Goal: Information Seeking & Learning: Learn about a topic

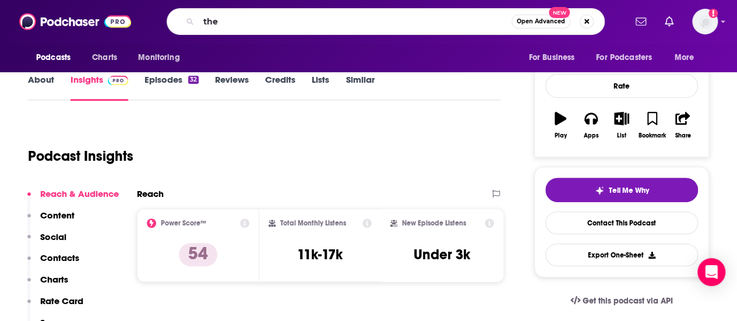
scroll to position [148, 0]
type input "the future of teamwork"
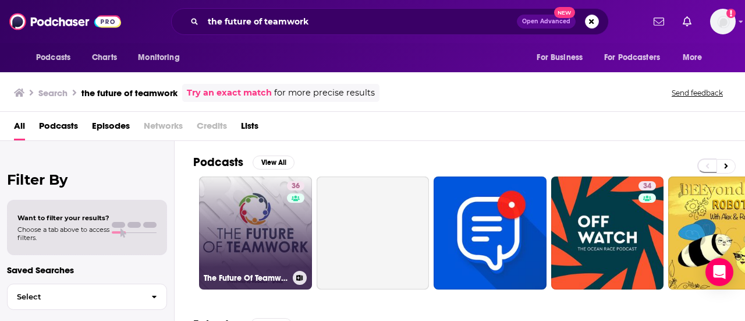
click at [238, 224] on link "36 The Future Of Teamwork with [PERSON_NAME]" at bounding box center [255, 232] width 113 height 113
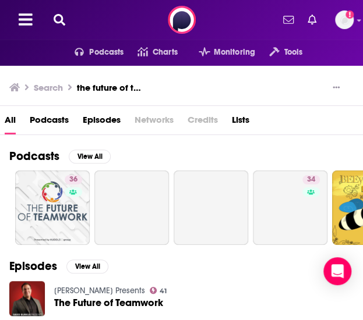
click at [58, 10] on div "Podcasts Charts Monitoring Tools For Business For Podcasters More Add a profile…" at bounding box center [181, 20] width 363 height 40
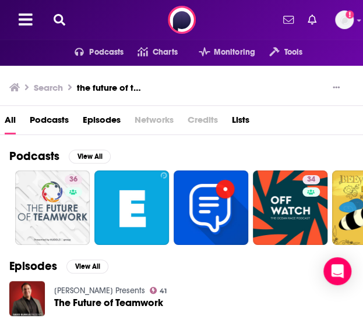
click at [59, 20] on icon at bounding box center [60, 20] width 12 height 12
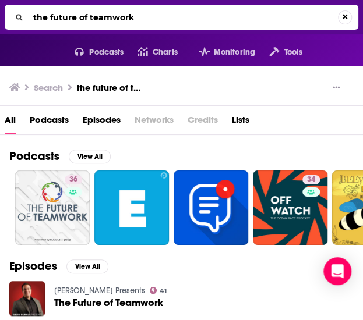
click at [96, 23] on input "the future of teamwork" at bounding box center [183, 17] width 309 height 19
type input "dataframed"
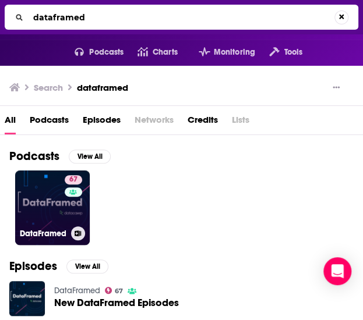
click at [54, 183] on link "67 DataFramed" at bounding box center [52, 208] width 75 height 75
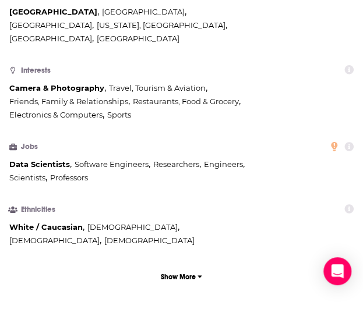
scroll to position [956, 0]
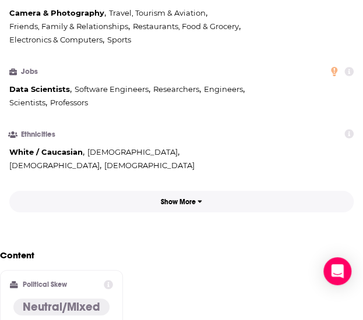
click at [175, 191] on button "Show More" at bounding box center [181, 202] width 344 height 22
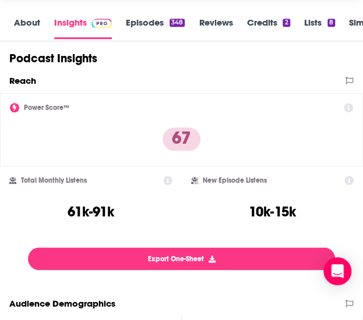
scroll to position [0, 0]
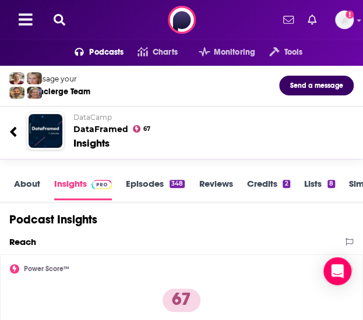
click at [143, 182] on link "Episodes 348" at bounding box center [155, 189] width 59 height 22
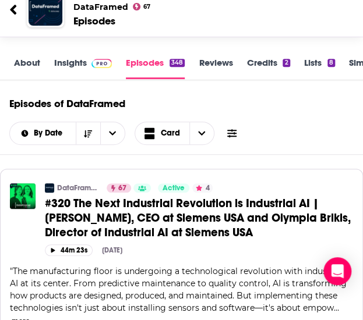
scroll to position [98, 0]
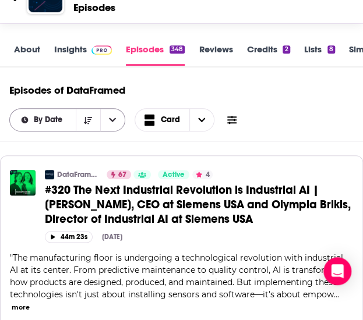
click at [111, 114] on button "open menu" at bounding box center [112, 120] width 24 height 22
click at [235, 117] on icon at bounding box center [231, 119] width 9 height 9
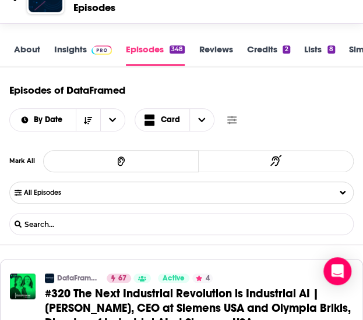
click at [66, 221] on input "List Search Input" at bounding box center [71, 224] width 122 height 9
type input "[PERSON_NAME]"
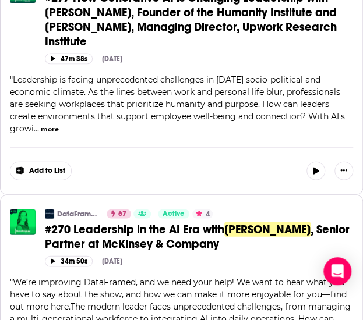
scroll to position [642, 0]
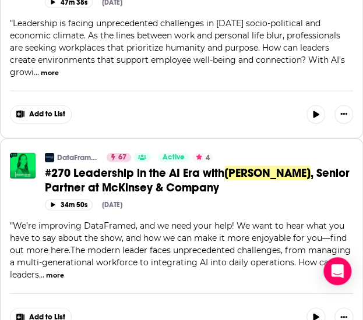
click at [170, 166] on span "#270 Leadership in the AI Era with" at bounding box center [134, 173] width 179 height 15
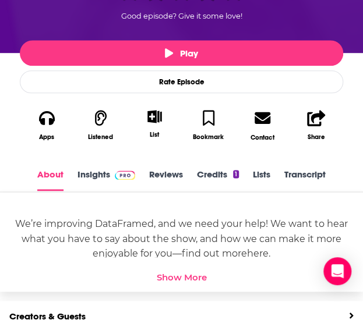
scroll to position [352, 0]
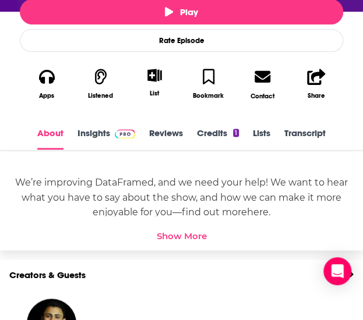
click at [90, 133] on link "Insights" at bounding box center [106, 139] width 58 height 22
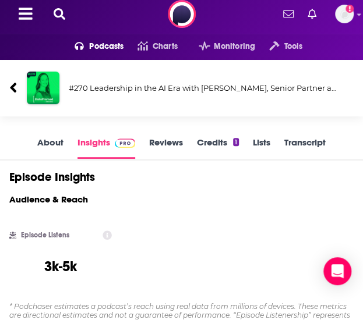
scroll to position [77, 0]
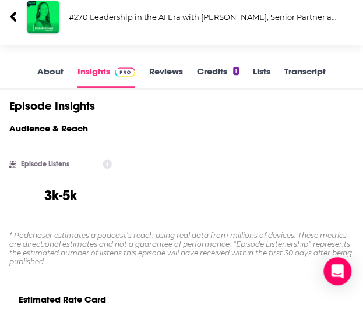
click at [134, 112] on div "Episode Insights" at bounding box center [181, 106] width 363 height 15
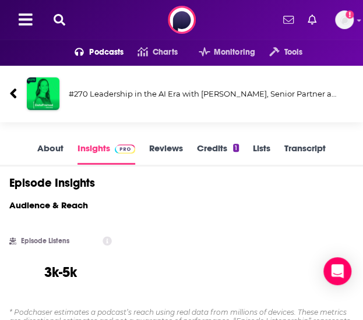
click at [13, 89] on icon at bounding box center [13, 94] width 8 height 16
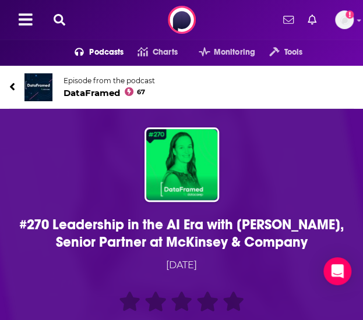
click at [12, 86] on icon at bounding box center [12, 87] width 5 height 8
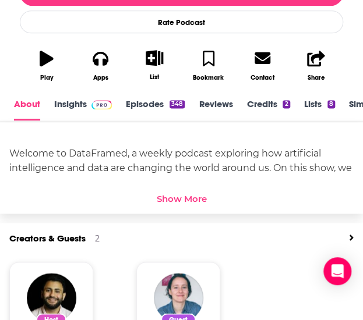
scroll to position [340, 0]
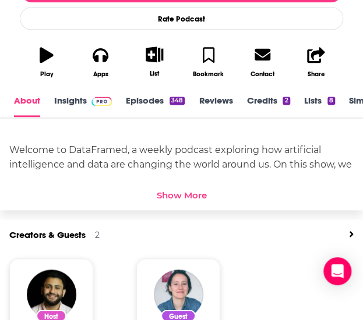
click at [93, 100] on img at bounding box center [101, 101] width 20 height 9
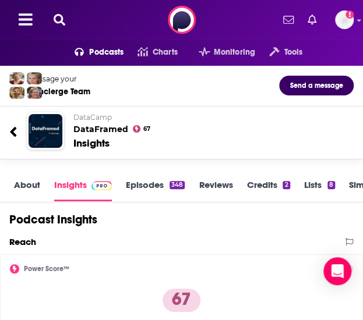
click at [143, 182] on link "Episodes 348" at bounding box center [155, 190] width 59 height 22
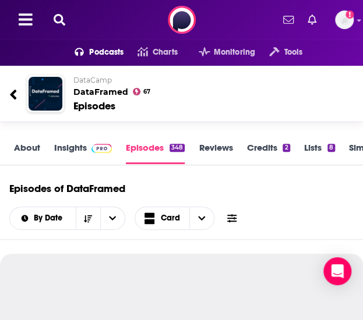
click at [231, 217] on icon at bounding box center [231, 218] width 9 height 9
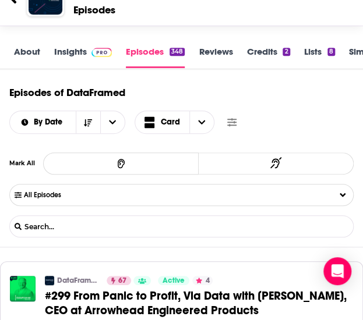
scroll to position [109, 0]
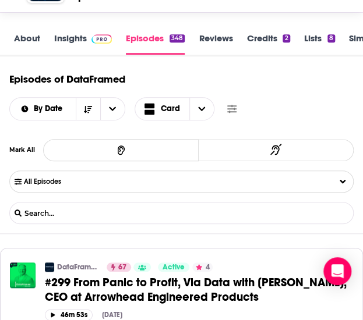
click at [71, 217] on input "List Search Input" at bounding box center [71, 213] width 122 height 9
paste input "AI in Healthcare, an Insider's Account"
type input "AI in Healthcare, an Insider's Account"
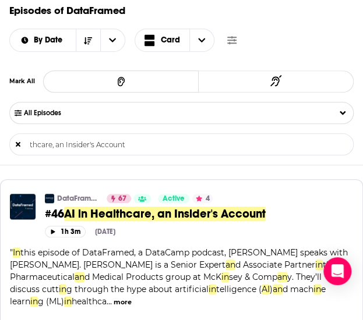
scroll to position [235, 0]
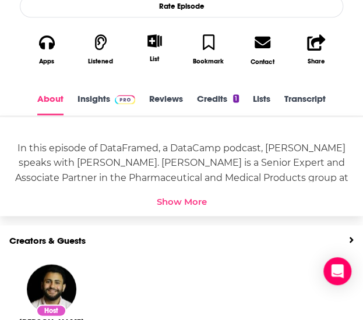
scroll to position [369, 0]
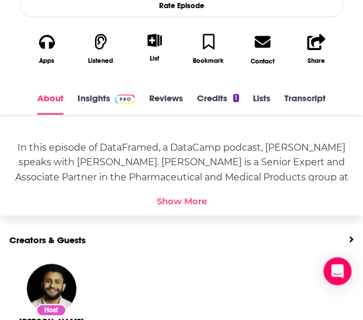
click at [95, 97] on link "Insights" at bounding box center [106, 104] width 58 height 22
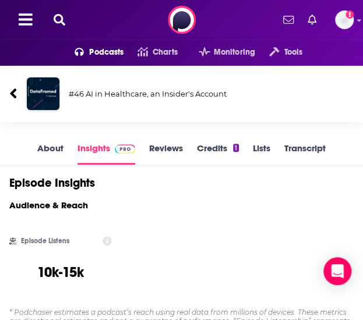
click at [23, 95] on div at bounding box center [17, 94] width 17 height 38
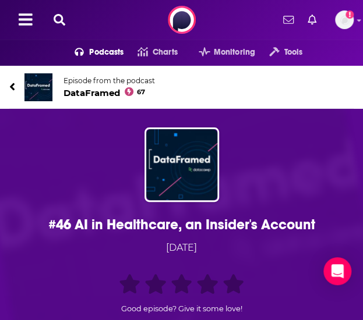
drag, startPoint x: 56, startPoint y: 142, endPoint x: 10, endPoint y: 86, distance: 71.6
click at [10, 86] on icon at bounding box center [12, 87] width 6 height 12
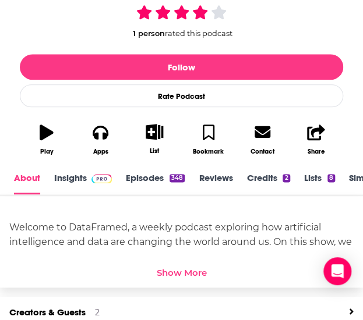
scroll to position [305, 0]
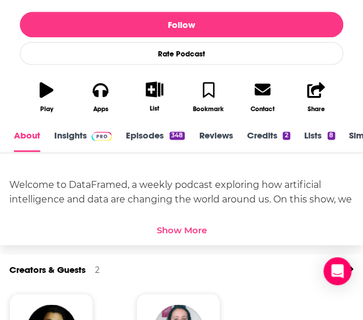
click at [161, 136] on link "Episodes 348" at bounding box center [155, 141] width 59 height 22
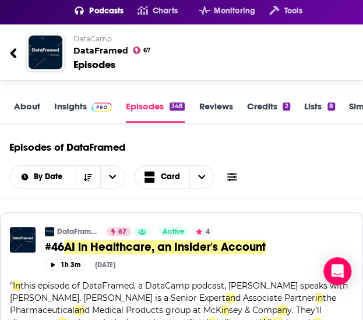
scroll to position [54, 0]
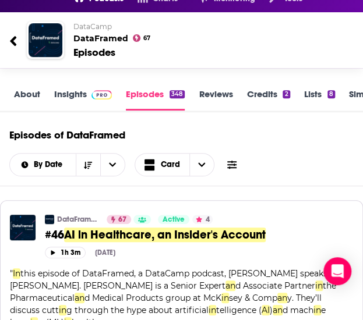
click at [228, 161] on icon at bounding box center [231, 165] width 9 height 8
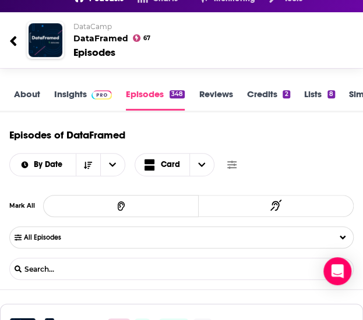
click at [47, 272] on input "List Search Input" at bounding box center [71, 269] width 122 height 9
paste input "[URL][DOMAIN_NAME]"
type input "[URL][DOMAIN_NAME]"
click at [75, 270] on input "List Search Input" at bounding box center [71, 269] width 122 height 9
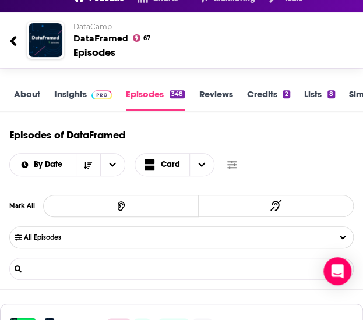
paste input "[PERSON_NAME]"
type input "[PERSON_NAME]"
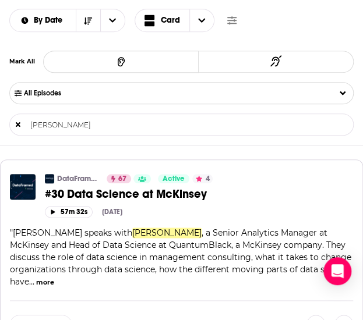
click at [161, 195] on span "#30 Data Science at McKinsey" at bounding box center [126, 194] width 162 height 15
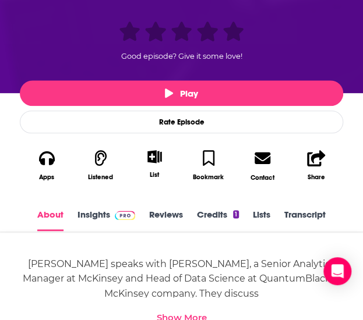
scroll to position [330, 0]
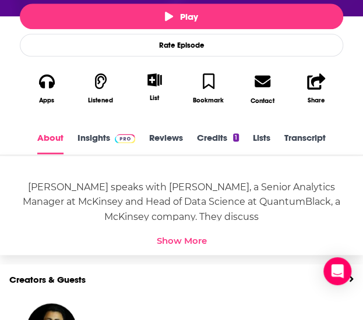
click at [104, 147] on link "Insights" at bounding box center [106, 143] width 58 height 22
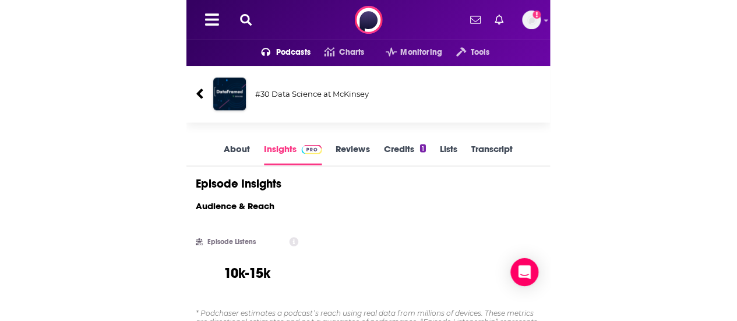
scroll to position [1, 0]
